Goal: Transaction & Acquisition: Purchase product/service

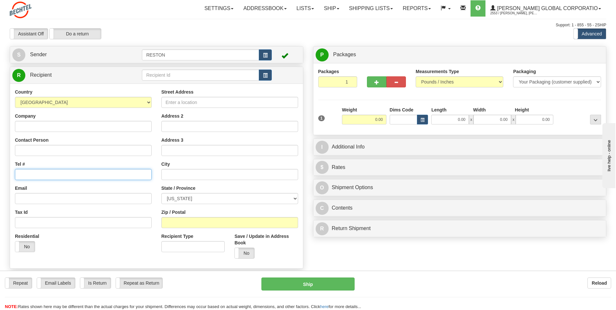
click at [37, 175] on input "Tel #" at bounding box center [83, 174] width 137 height 11
type input "[PHONE_NUMBER]"
click at [62, 130] on input "Company" at bounding box center [83, 126] width 137 height 11
click at [56, 151] on input "Contact Person" at bounding box center [83, 150] width 137 height 11
type input "[PERSON_NAME]"
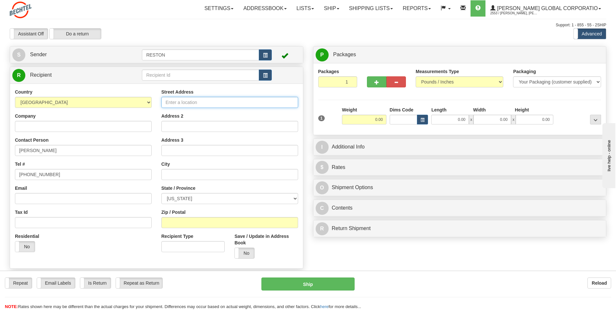
click at [180, 103] on input "Street Address" at bounding box center [229, 102] width 137 height 11
type input "800 Amethyst Dt"
click at [185, 179] on input "text" at bounding box center [229, 174] width 137 height 11
type input "n"
type input "[GEOGRAPHIC_DATA]"
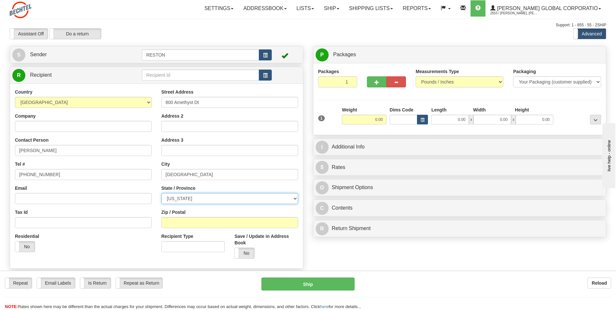
click at [191, 201] on select "[US_STATE] [US_STATE] [US_STATE] [US_STATE] Armed Forces America Armed Forces E…" at bounding box center [229, 198] width 137 height 11
select select "LA"
click at [161, 193] on select "[US_STATE] [US_STATE] [US_STATE] [US_STATE] Armed Forces America Armed Forces E…" at bounding box center [229, 198] width 137 height 11
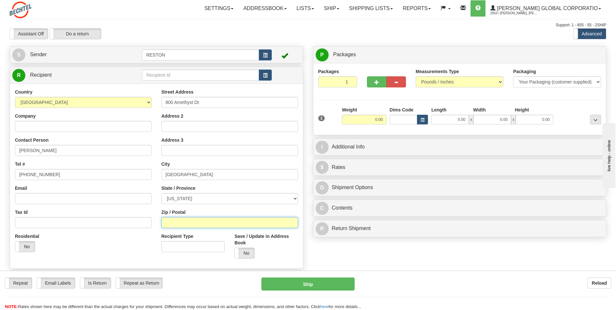
click at [199, 226] on input "Zip / Postal" at bounding box center [229, 222] width 137 height 11
type input "70124"
click at [215, 264] on div "Country [GEOGRAPHIC_DATA] [GEOGRAPHIC_DATA] [GEOGRAPHIC_DATA] [GEOGRAPHIC_DATA]…" at bounding box center [156, 175] width 293 height 185
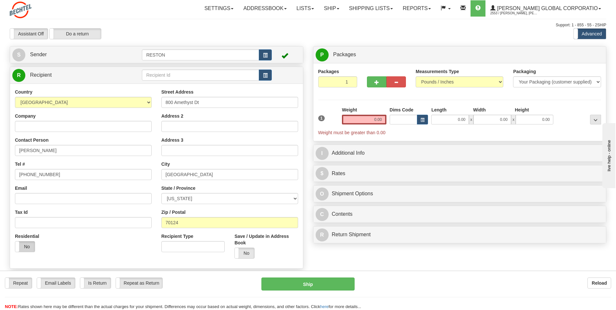
click at [31, 250] on label "No" at bounding box center [24, 246] width 19 height 10
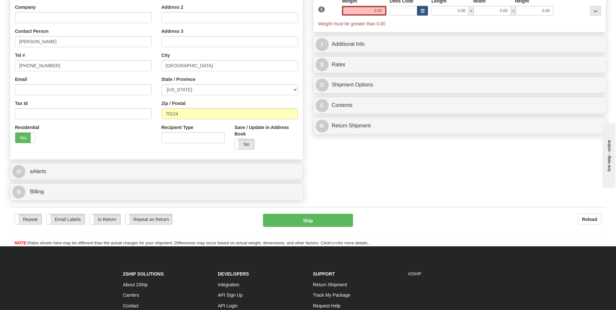
scroll to position [97, 0]
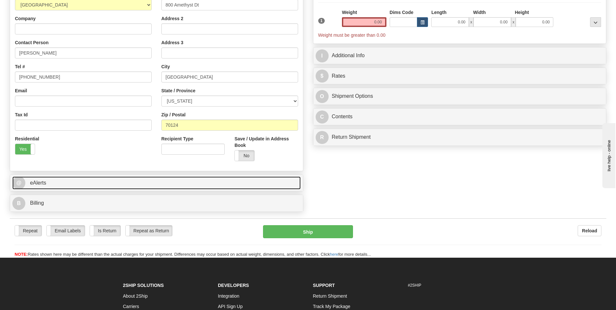
click at [262, 179] on link "@ eAlerts" at bounding box center [156, 182] width 289 height 13
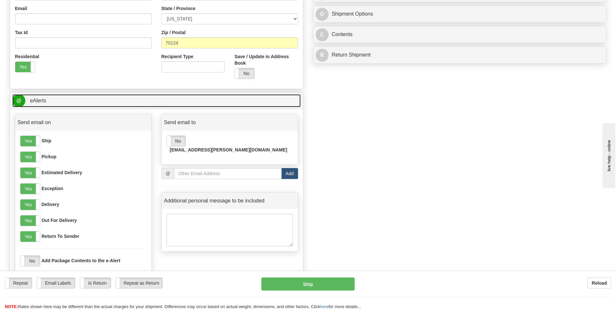
scroll to position [195, 0]
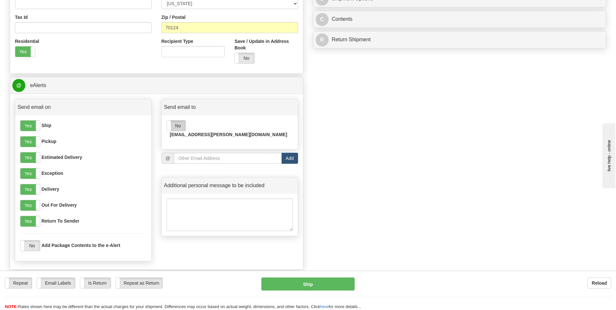
click at [181, 126] on label "No" at bounding box center [176, 126] width 19 height 10
click at [27, 144] on label "Yes" at bounding box center [29, 141] width 19 height 10
click at [29, 125] on label "Yes" at bounding box center [29, 126] width 19 height 10
click at [24, 157] on label "Yes" at bounding box center [29, 157] width 19 height 10
click at [29, 178] on label "Yes" at bounding box center [29, 173] width 19 height 10
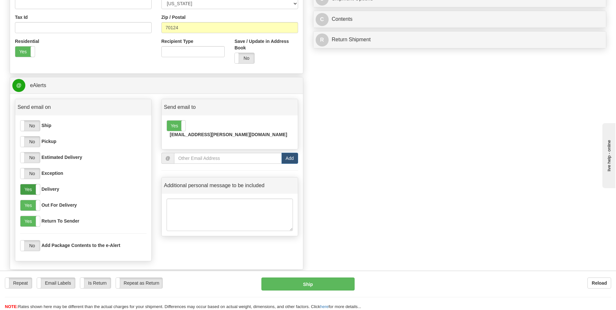
click at [29, 191] on label "Yes" at bounding box center [29, 189] width 19 height 10
click at [29, 206] on label "Yes" at bounding box center [29, 205] width 19 height 10
click at [29, 206] on label "No" at bounding box center [29, 205] width 19 height 10
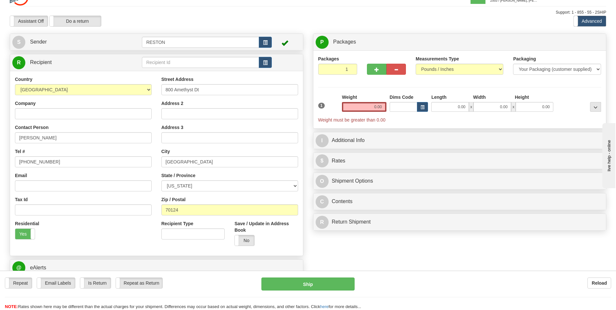
scroll to position [0, 0]
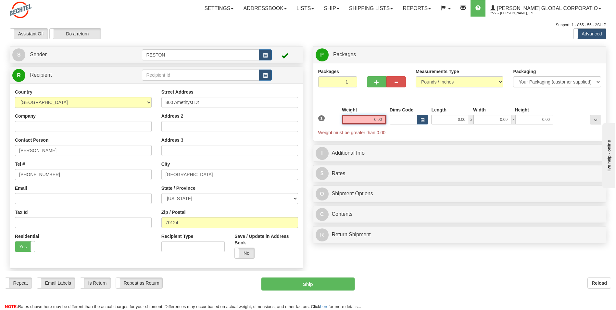
click at [373, 120] on input "0.00" at bounding box center [364, 120] width 45 height 10
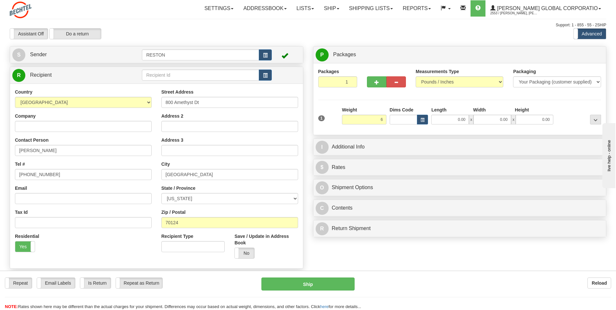
type input "6.00"
click at [378, 104] on div "Packages 1 1 Measurements Type" at bounding box center [459, 99] width 283 height 62
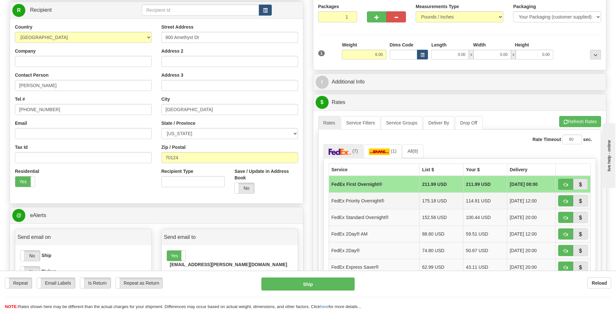
scroll to position [130, 0]
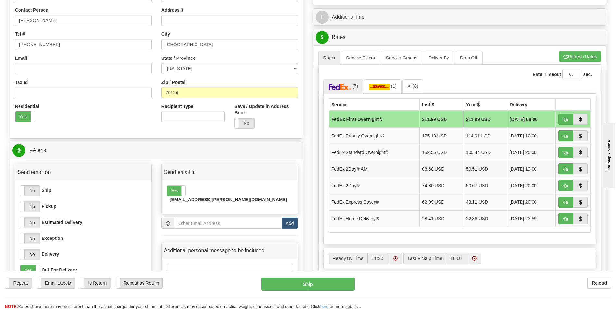
click at [389, 167] on td "FedEx 2Day® AM" at bounding box center [374, 168] width 91 height 17
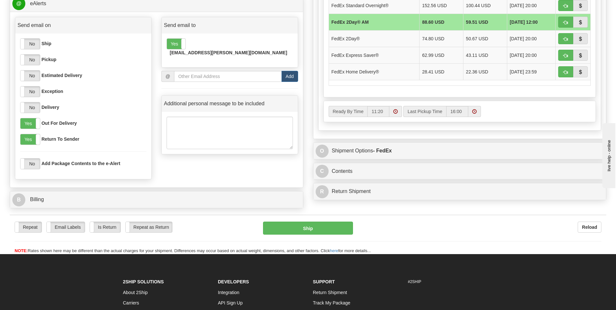
scroll to position [292, 0]
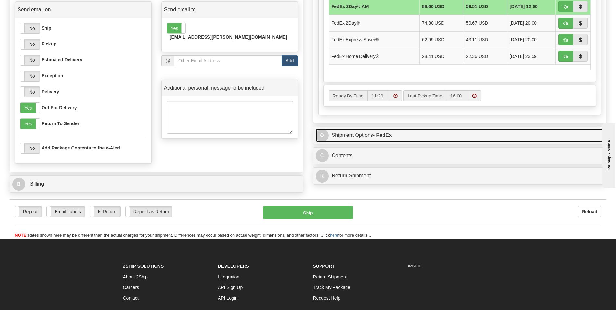
click at [384, 131] on link "O Shipment Options - FedEx" at bounding box center [460, 135] width 289 height 13
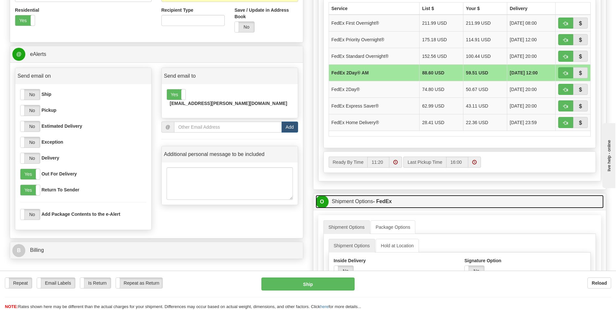
scroll to position [227, 0]
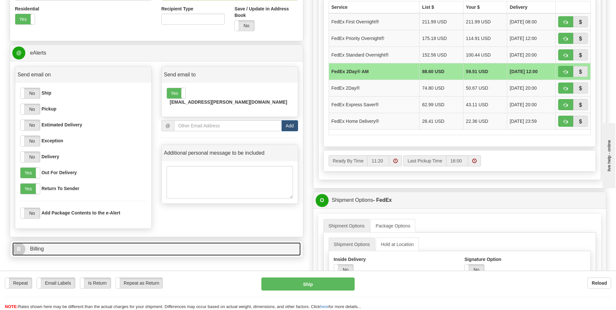
click at [201, 251] on link "B Billing" at bounding box center [156, 248] width 289 height 13
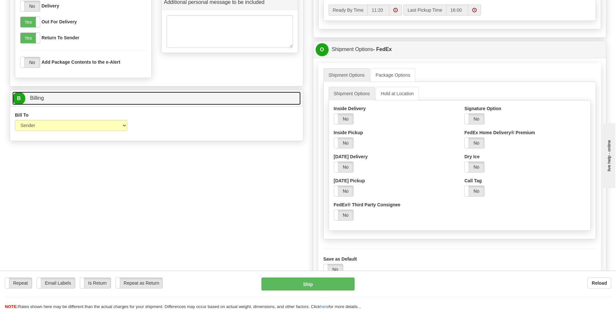
scroll to position [390, 0]
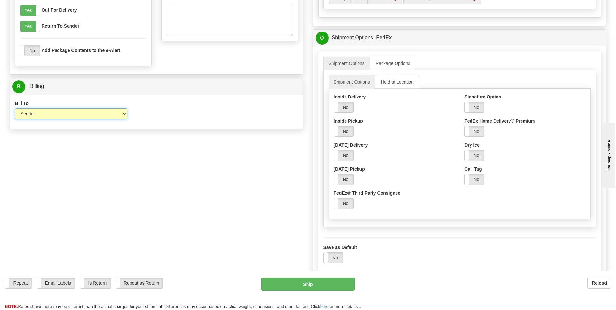
click at [120, 111] on select "Sender Recipient Third Party Collect" at bounding box center [71, 113] width 112 height 11
click at [15, 108] on select "Sender Recipient Third Party Collect" at bounding box center [71, 113] width 112 height 11
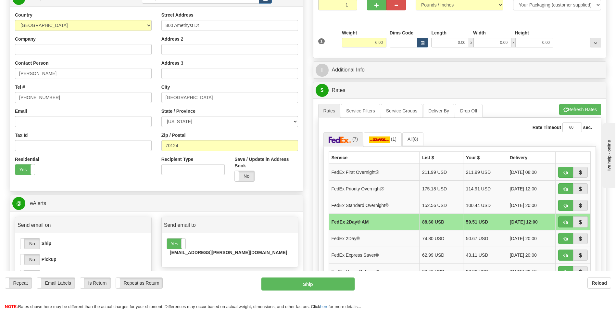
scroll to position [0, 0]
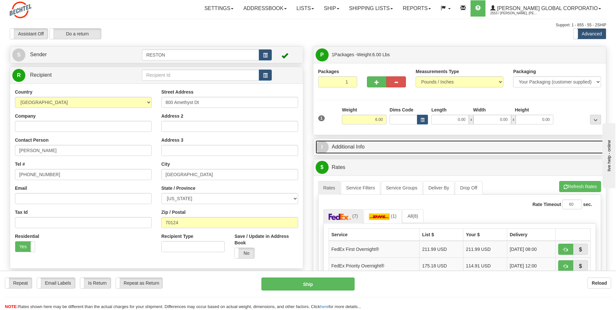
click at [405, 148] on link "I Additional Info" at bounding box center [460, 146] width 289 height 13
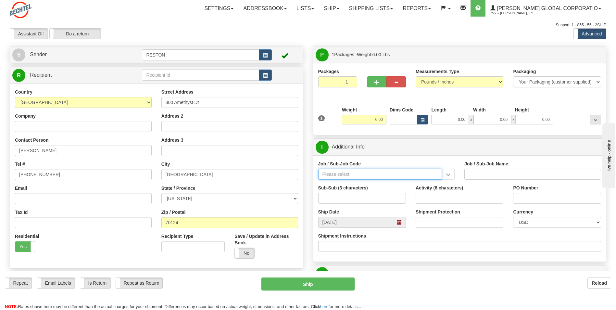
click at [420, 176] on input "Job / Sub-Job Code" at bounding box center [380, 174] width 124 height 11
click at [427, 177] on input "Job / Sub-Job Code" at bounding box center [380, 174] width 124 height 11
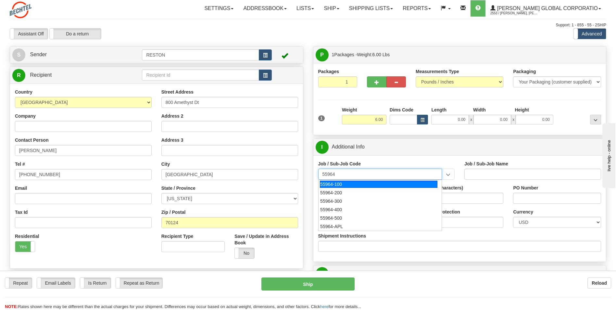
click at [395, 184] on div "55964-100" at bounding box center [379, 184] width 118 height 7
type input "55964-100"
type input "OFFICE OF DIVERSITY AND INCLUSION - LABOR"
type input "55964-100"
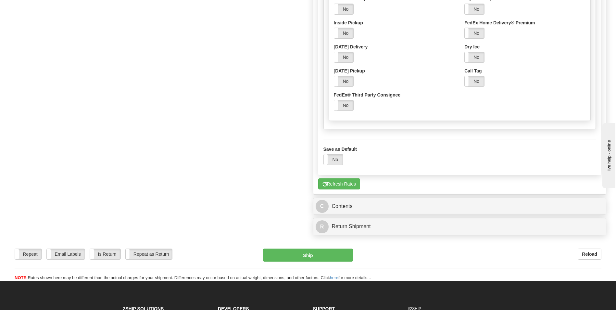
scroll to position [682, 0]
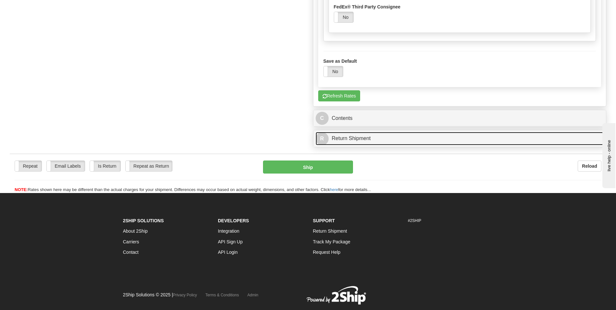
click at [404, 143] on link "R Return Shipment" at bounding box center [460, 138] width 289 height 13
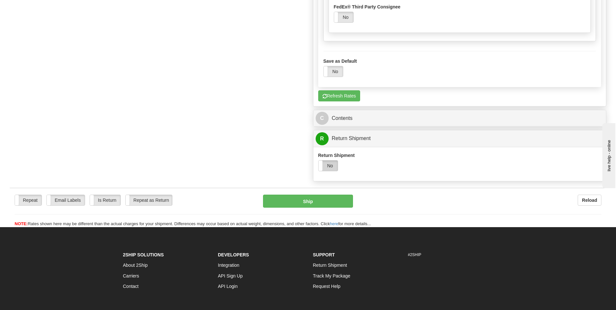
click at [333, 163] on label "No" at bounding box center [328, 165] width 19 height 10
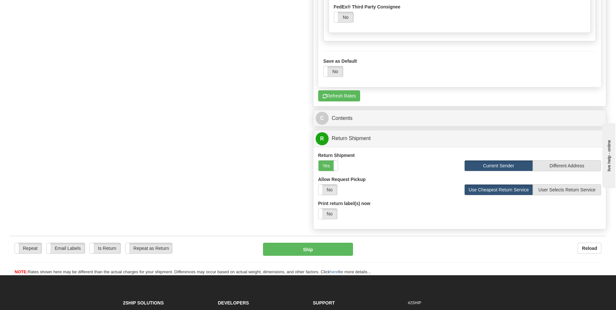
click at [334, 219] on div "Yes No" at bounding box center [327, 213] width 19 height 11
select select "1"
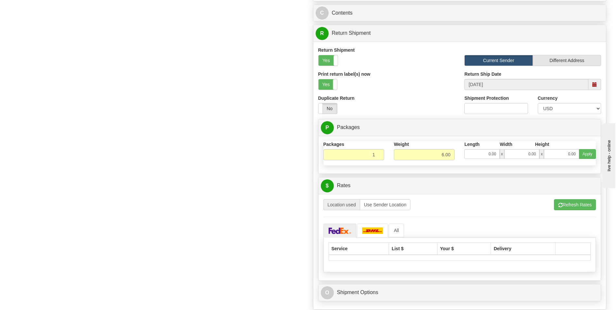
scroll to position [845, 0]
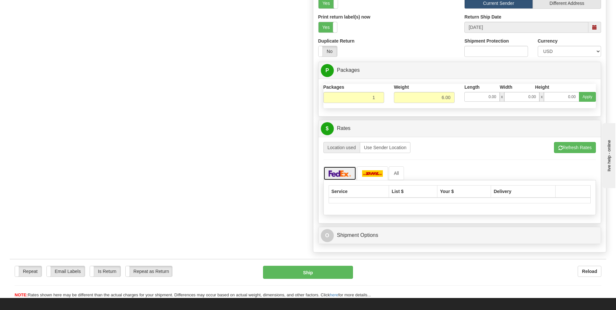
click at [343, 173] on img at bounding box center [340, 173] width 23 height 6
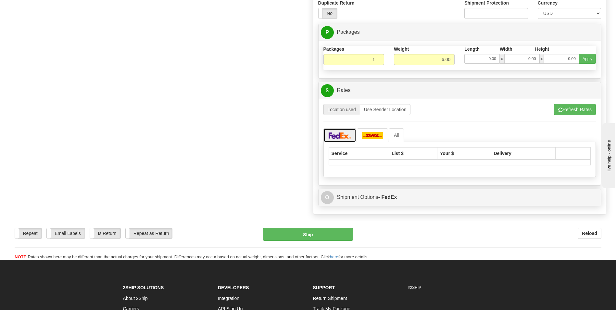
scroll to position [910, 0]
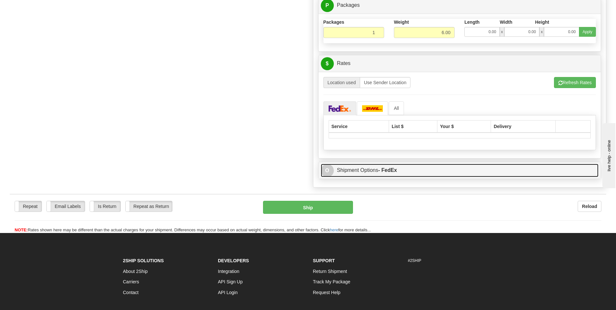
click at [410, 171] on link "O Shipment Options - FedEx" at bounding box center [460, 170] width 278 height 13
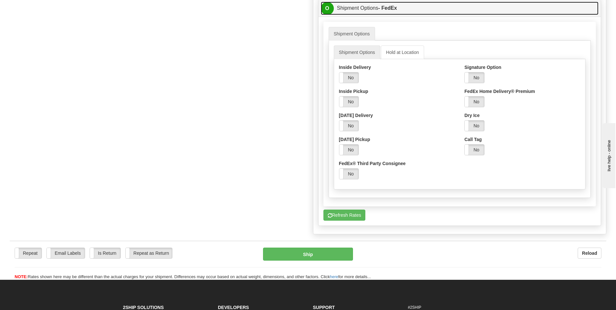
scroll to position [1137, 0]
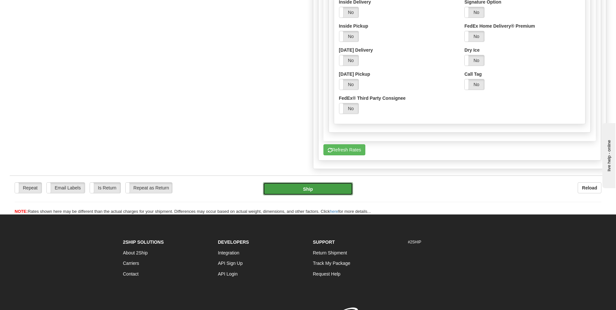
click at [335, 188] on button "Ship" at bounding box center [308, 188] width 90 height 13
type input "49"
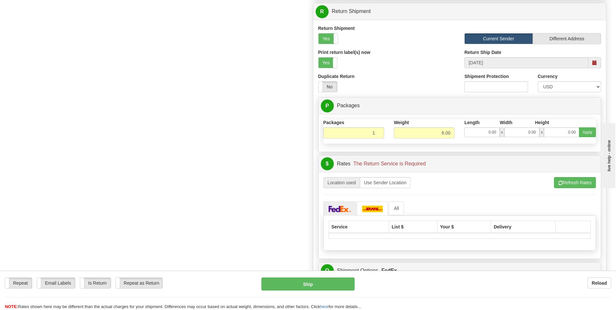
scroll to position [545, 0]
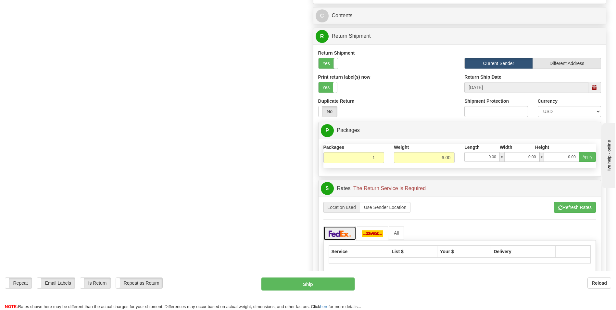
click at [341, 236] on img at bounding box center [340, 233] width 23 height 6
click at [584, 206] on button "Refresh Rates" at bounding box center [575, 207] width 42 height 11
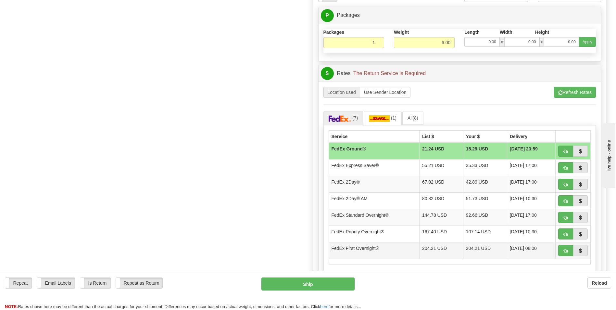
scroll to position [675, 0]
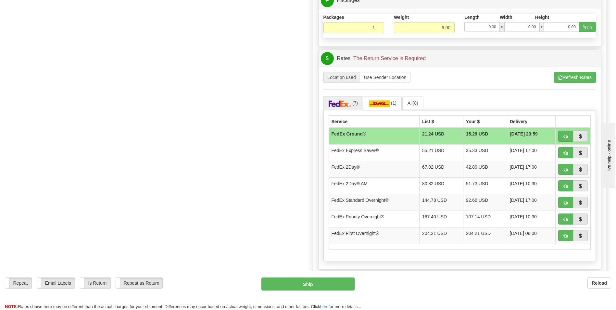
click at [481, 278] on div "Reload" at bounding box center [488, 282] width 247 height 11
click at [395, 150] on td "FedEx Express Saver®" at bounding box center [374, 152] width 91 height 17
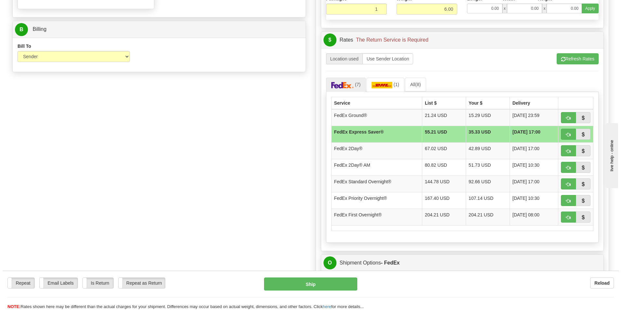
scroll to position [429, 0]
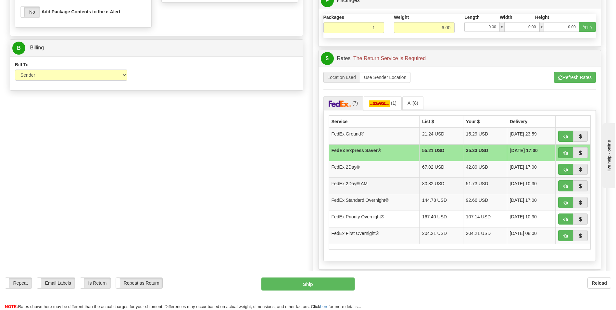
click at [393, 181] on td "FedEx 2Day® AM" at bounding box center [374, 185] width 91 height 17
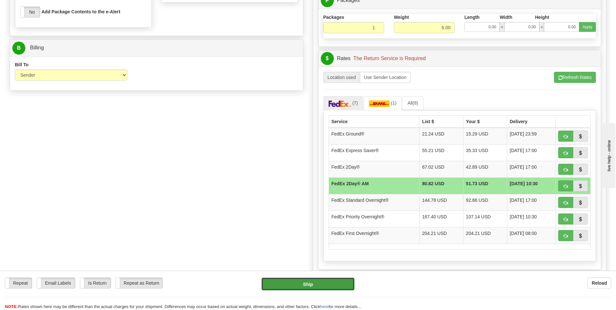
click at [335, 284] on button "Ship" at bounding box center [308, 283] width 93 height 13
type input "49"
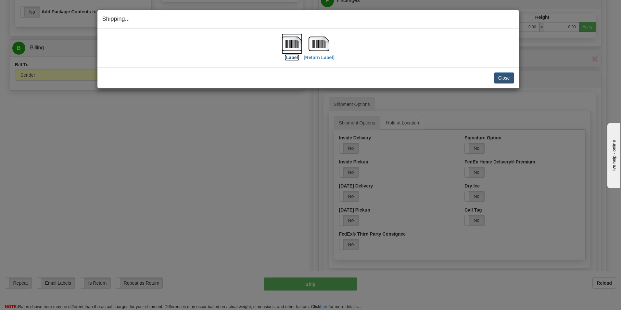
click at [293, 58] on label "[Label]" at bounding box center [292, 57] width 15 height 6
click at [326, 57] on label "[Return Label]" at bounding box center [319, 57] width 31 height 6
click at [292, 39] on img at bounding box center [292, 43] width 21 height 21
click at [323, 57] on label "[Return Label]" at bounding box center [319, 57] width 31 height 6
